Goal: Navigation & Orientation: Understand site structure

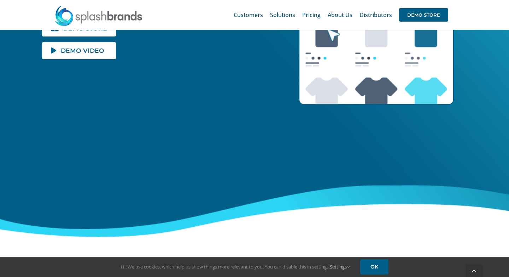
scroll to position [229, 0]
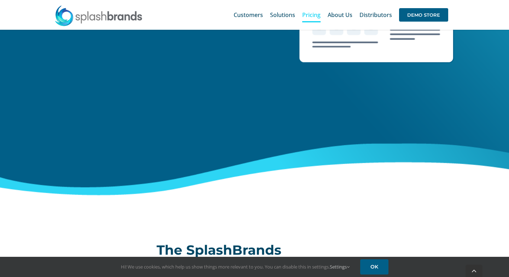
click at [310, 18] on span "Pricing" at bounding box center [311, 15] width 18 height 6
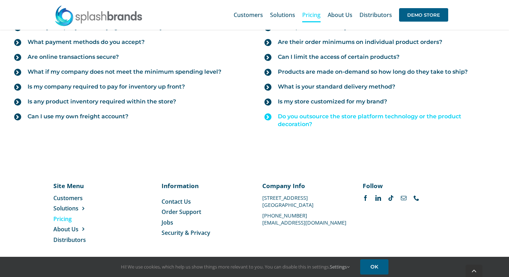
scroll to position [843, 0]
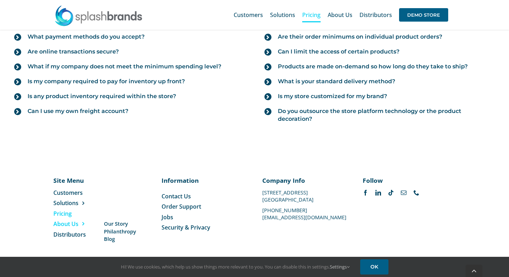
click at [58, 221] on span "About Us" at bounding box center [65, 224] width 25 height 8
click at [120, 225] on span "Our Story" at bounding box center [116, 223] width 24 height 7
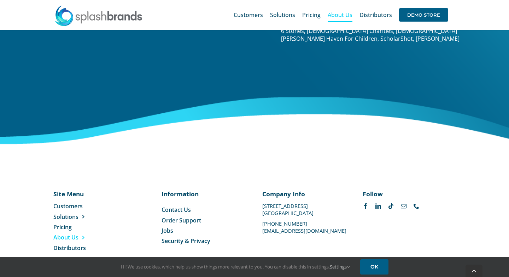
scroll to position [1173, 0]
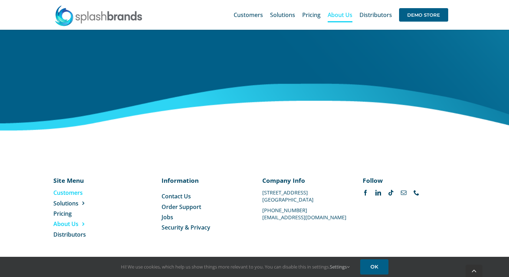
click at [70, 191] on span "Customers" at bounding box center [67, 192] width 29 height 8
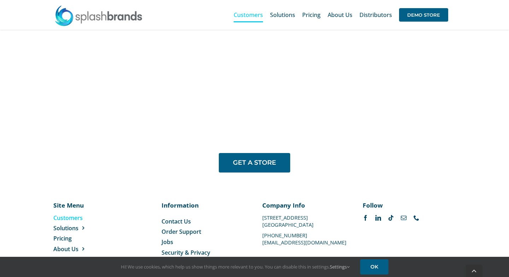
scroll to position [557, 0]
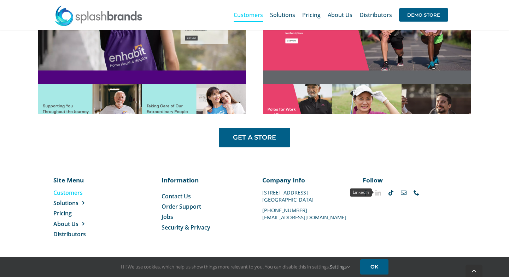
click at [377, 193] on link "linkedin" at bounding box center [379, 193] width 6 height 6
click at [167, 215] on span "Jobs" at bounding box center [168, 217] width 12 height 8
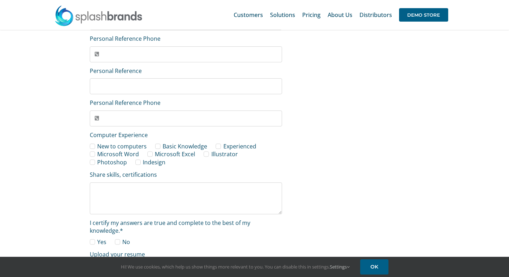
scroll to position [977, 0]
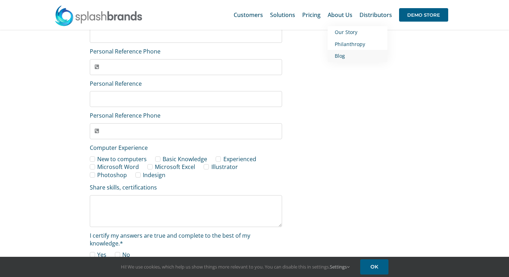
click at [340, 53] on span "Blog" at bounding box center [340, 55] width 10 height 7
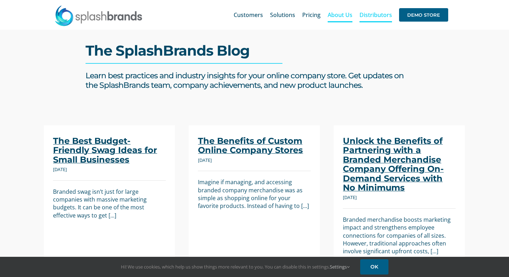
click at [378, 14] on span "Distributors" at bounding box center [376, 15] width 33 height 6
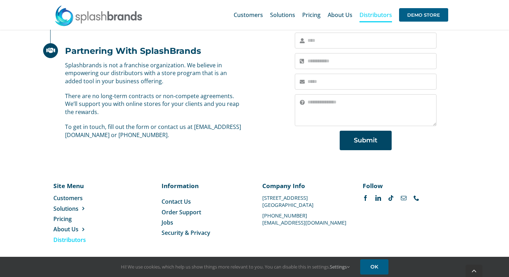
scroll to position [507, 0]
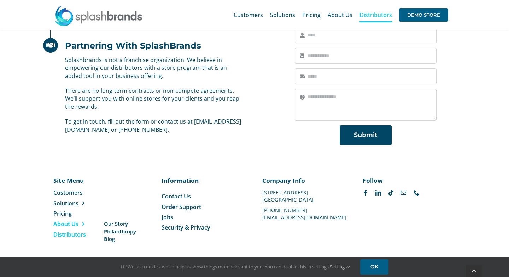
click at [73, 225] on span "About Us" at bounding box center [65, 224] width 25 height 8
click at [111, 225] on span "Our Story" at bounding box center [116, 223] width 24 height 7
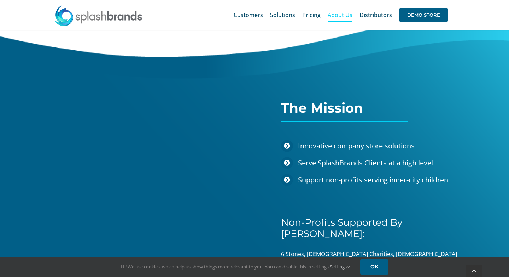
scroll to position [1173, 0]
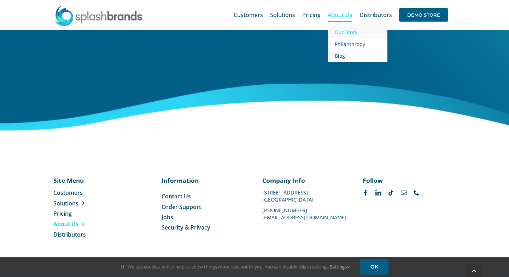
click at [344, 13] on span "About Us" at bounding box center [340, 15] width 25 height 6
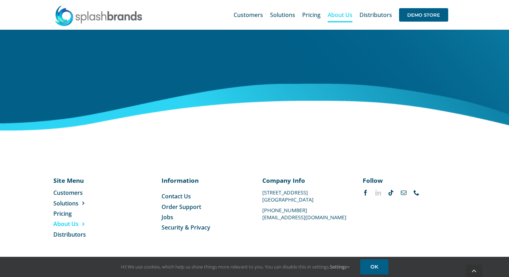
click at [380, 191] on link "linkedin" at bounding box center [379, 193] width 6 height 6
click at [110, 14] on img at bounding box center [98, 15] width 88 height 21
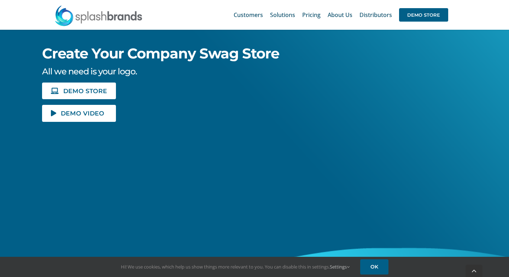
scroll to position [163, 0]
